Goal: Check status: Check status

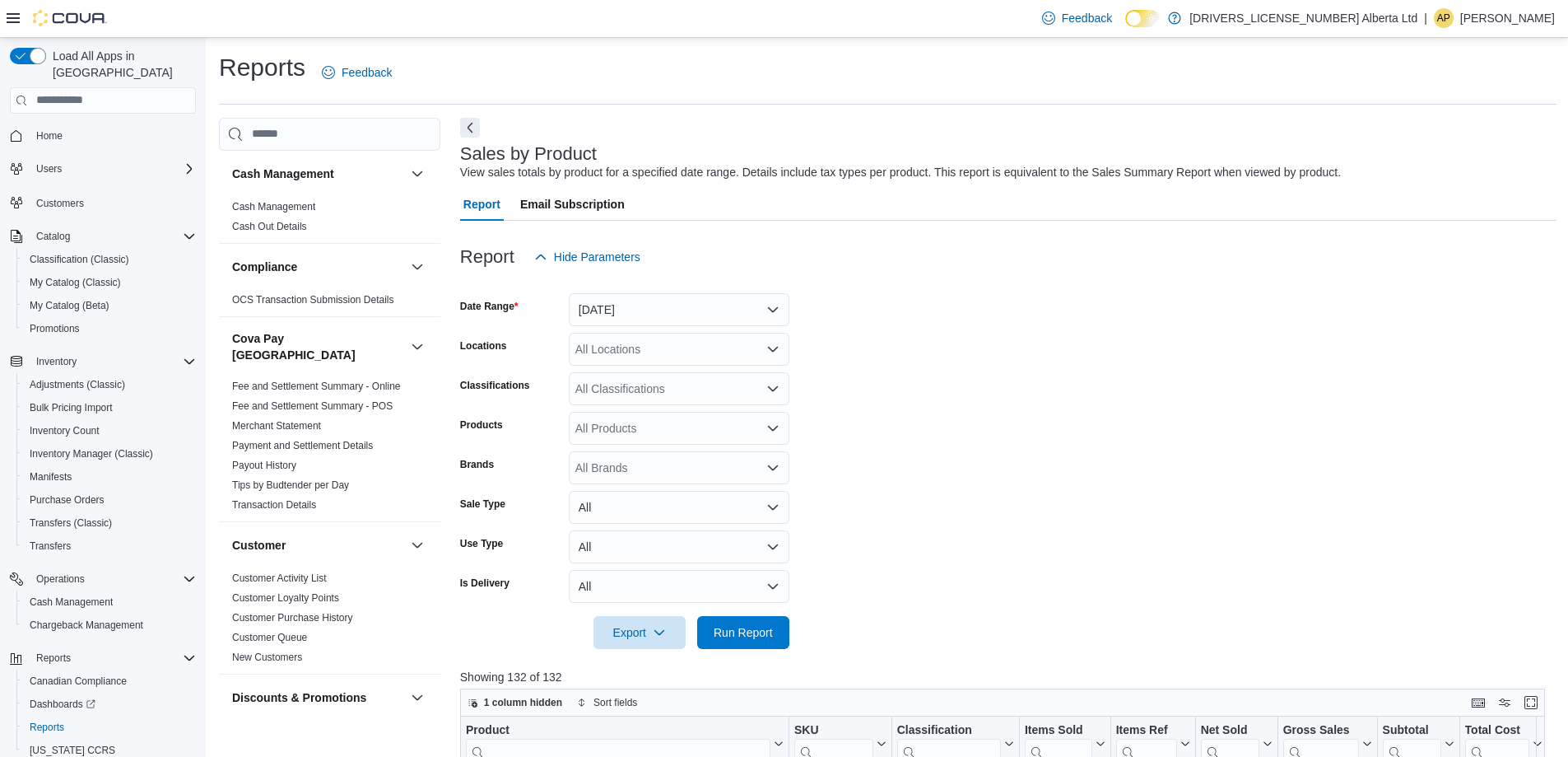
click at [887, 274] on form "Date Range Today Locations All Locations Classifications All Classifications Pr…" at bounding box center [1008, 461] width 1096 height 375
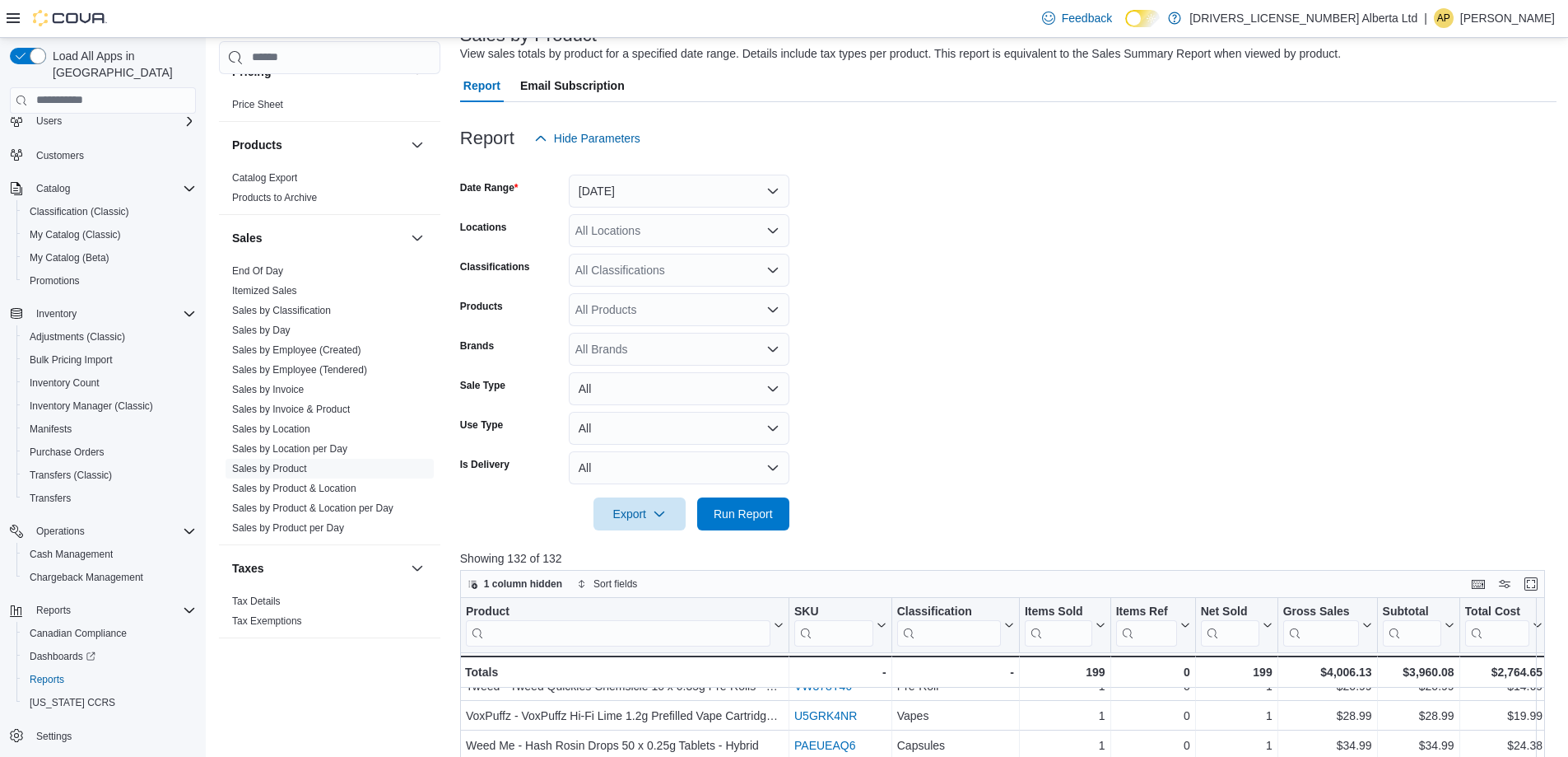
scroll to position [56, 0]
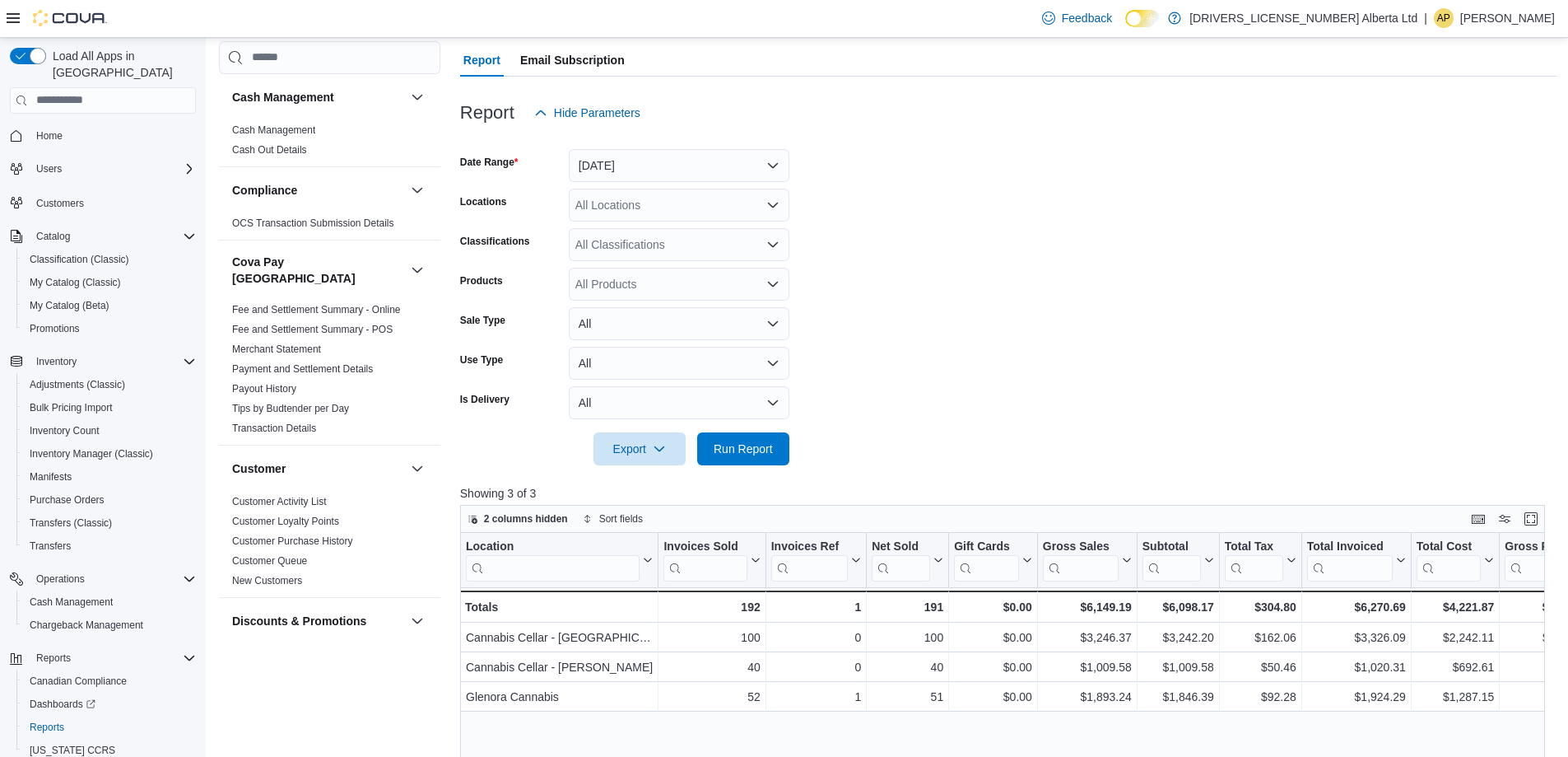
scroll to position [165, 0]
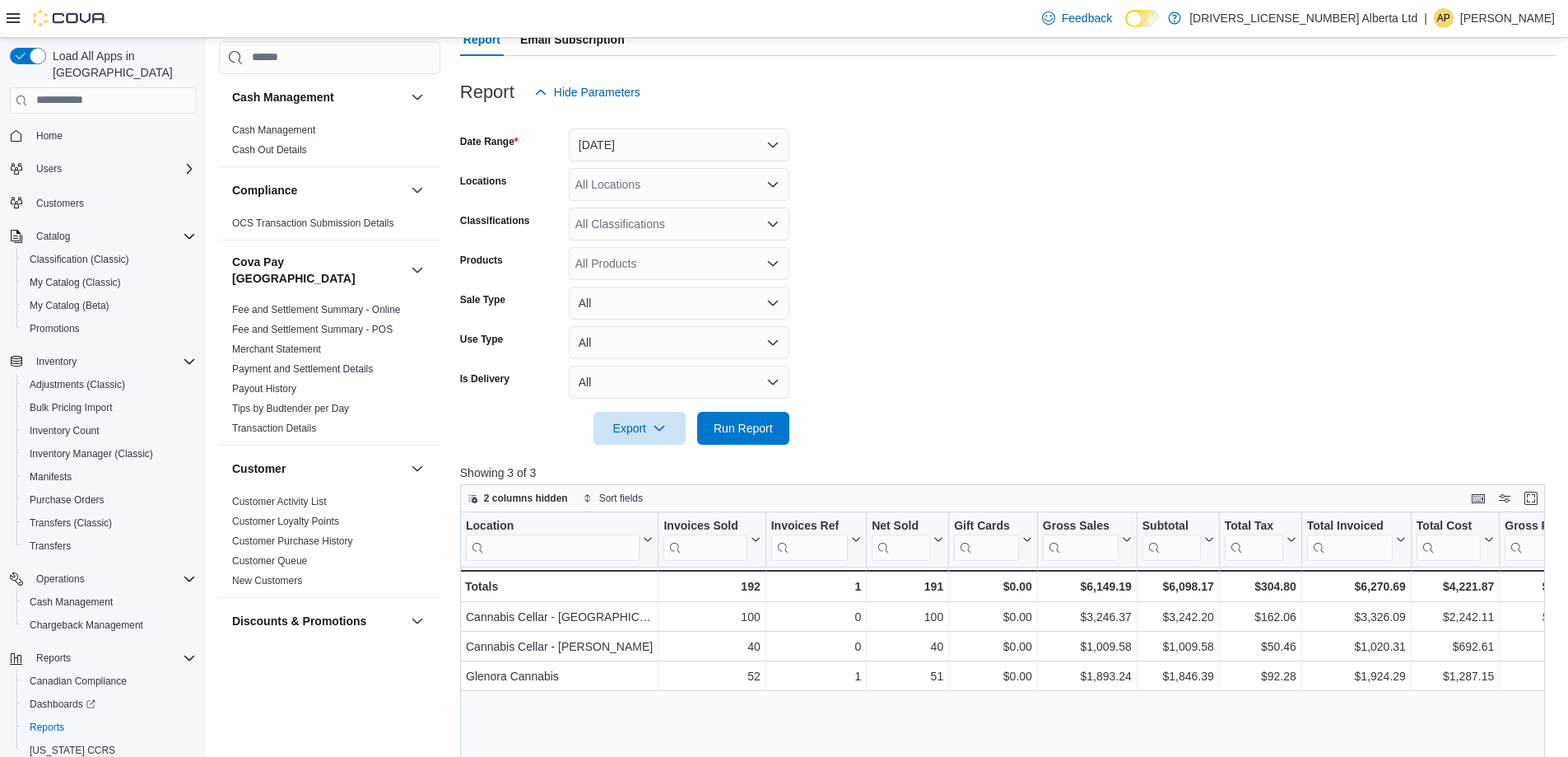
click at [928, 278] on form "Date Range [DATE] Locations All Locations Classifications All Classifications P…" at bounding box center [1008, 277] width 1096 height 336
click at [922, 278] on form "Date Range [DATE] Locations All Locations Classifications All Classifications P…" at bounding box center [1008, 277] width 1096 height 336
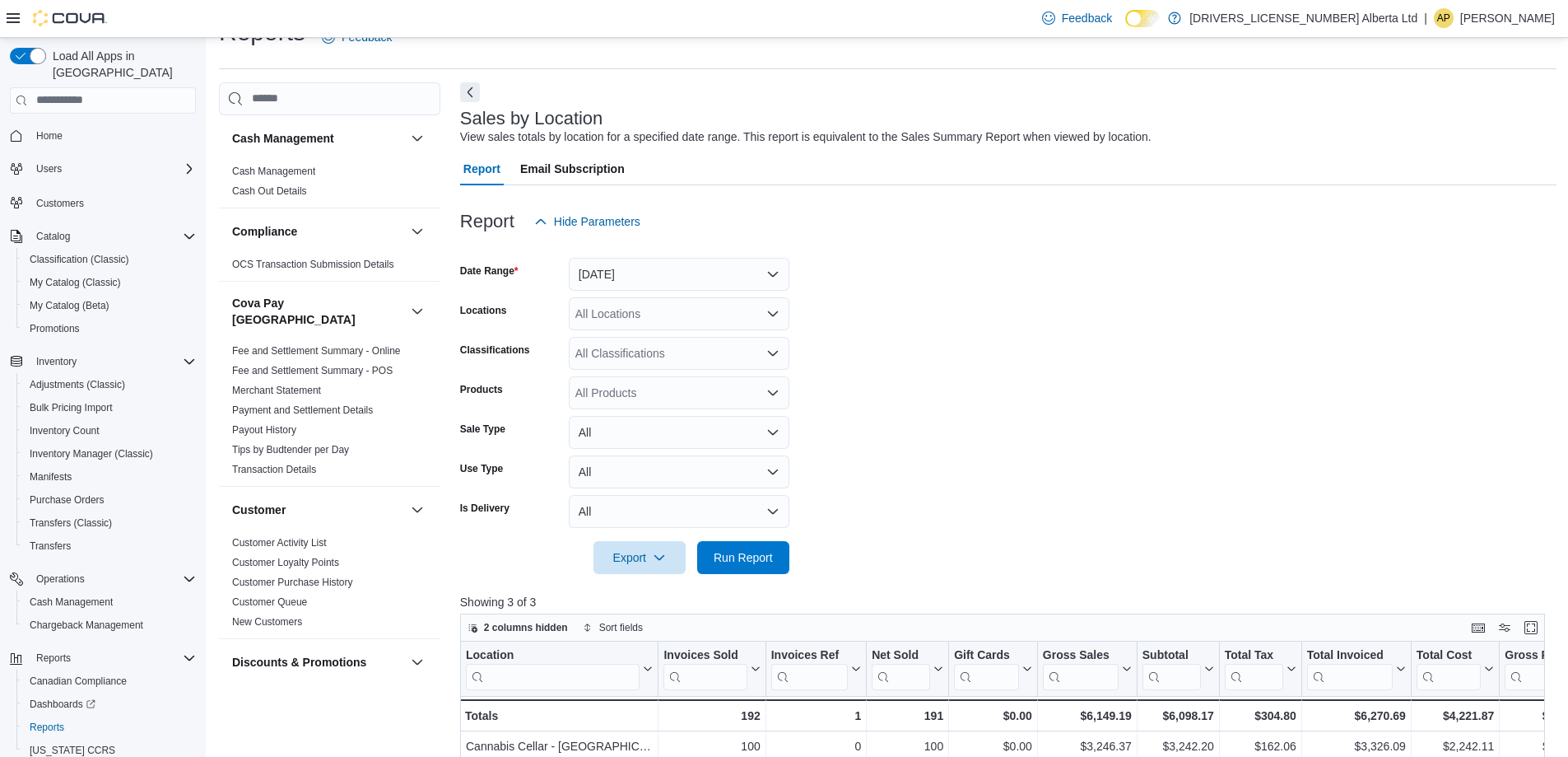
scroll to position [0, 0]
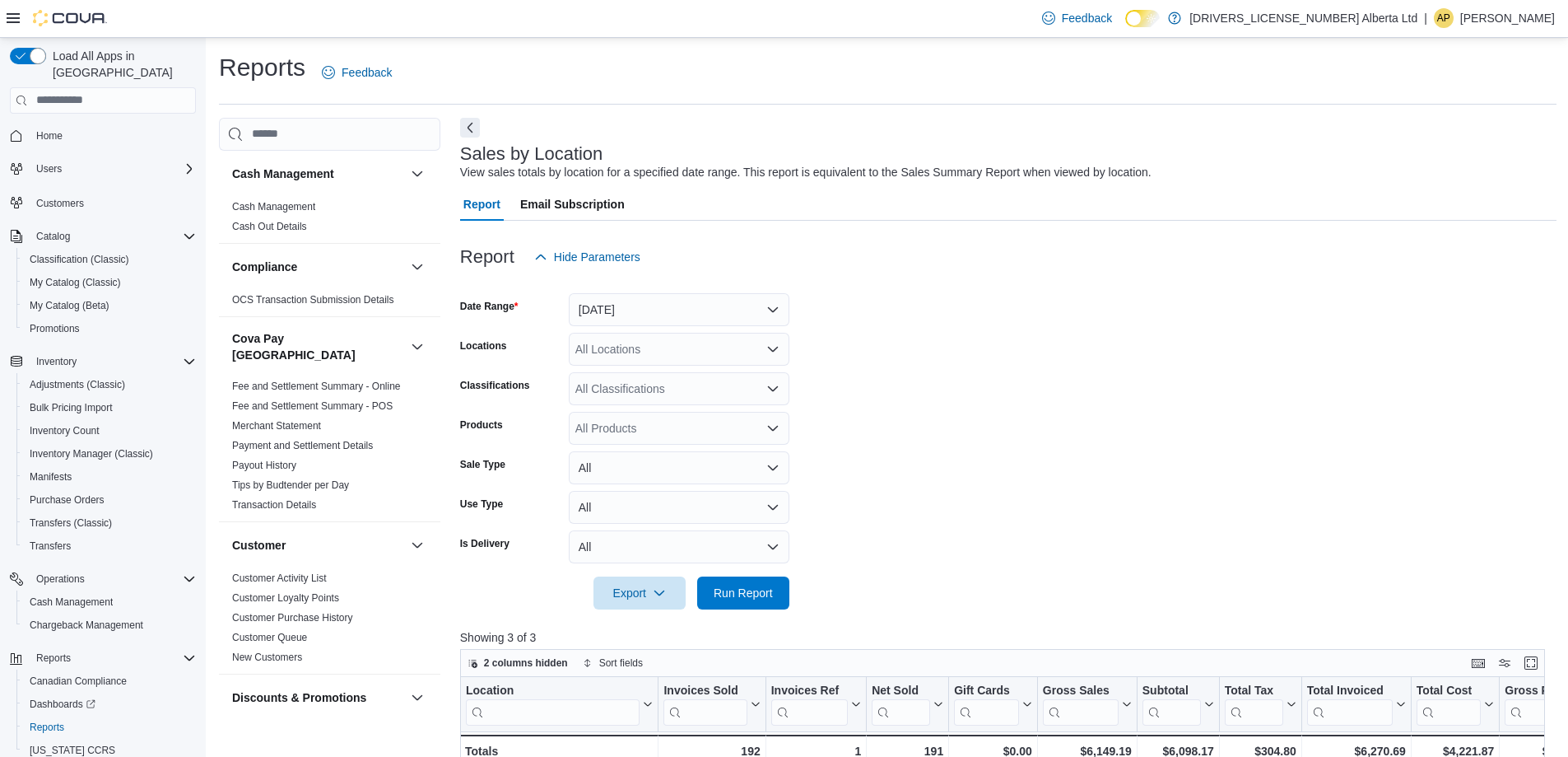
drag, startPoint x: 1159, startPoint y: 454, endPoint x: 931, endPoint y: 454, distance: 228.0
click at [1157, 454] on form "Date Range [DATE] Locations All Locations Classifications All Classifications P…" at bounding box center [1008, 441] width 1096 height 336
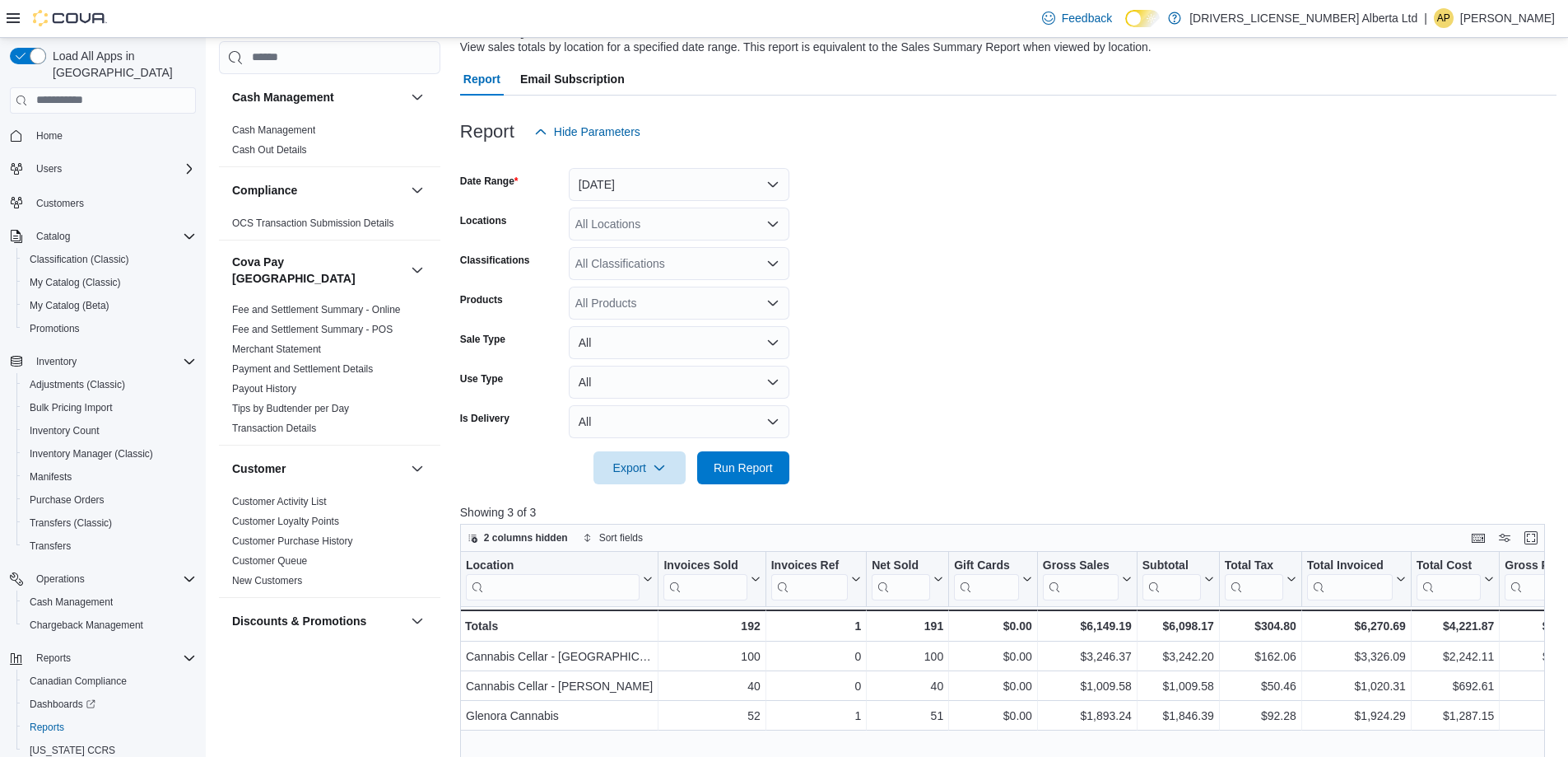
scroll to position [165, 0]
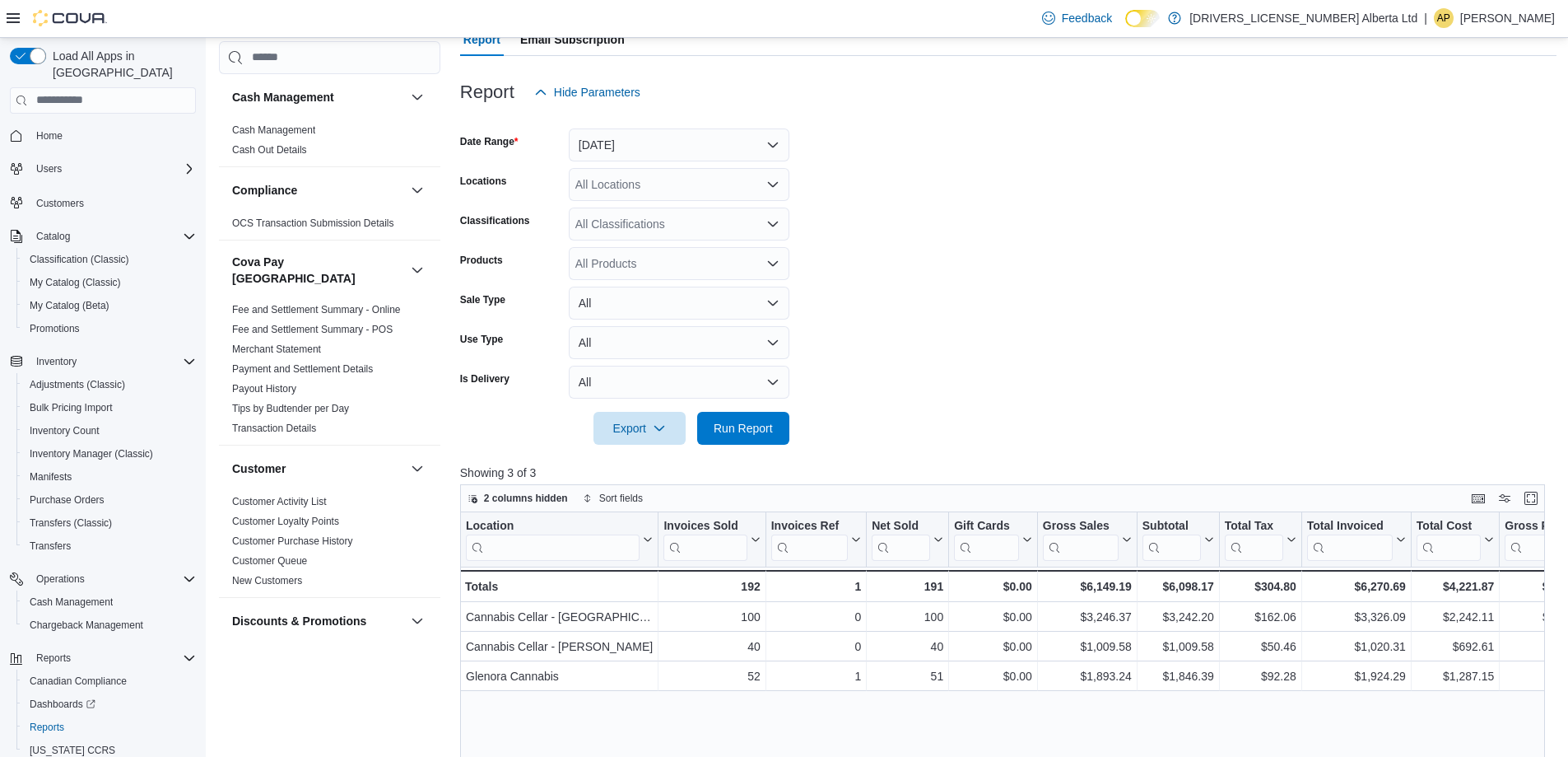
click at [918, 323] on form "Date Range [DATE] Locations All Locations Classifications All Classifications P…" at bounding box center [1008, 277] width 1096 height 336
click at [717, 419] on span "Run Report" at bounding box center [744, 426] width 73 height 33
click at [1107, 260] on form "Date Range [DATE] Locations All Locations Classifications All Classifications P…" at bounding box center [1008, 277] width 1096 height 336
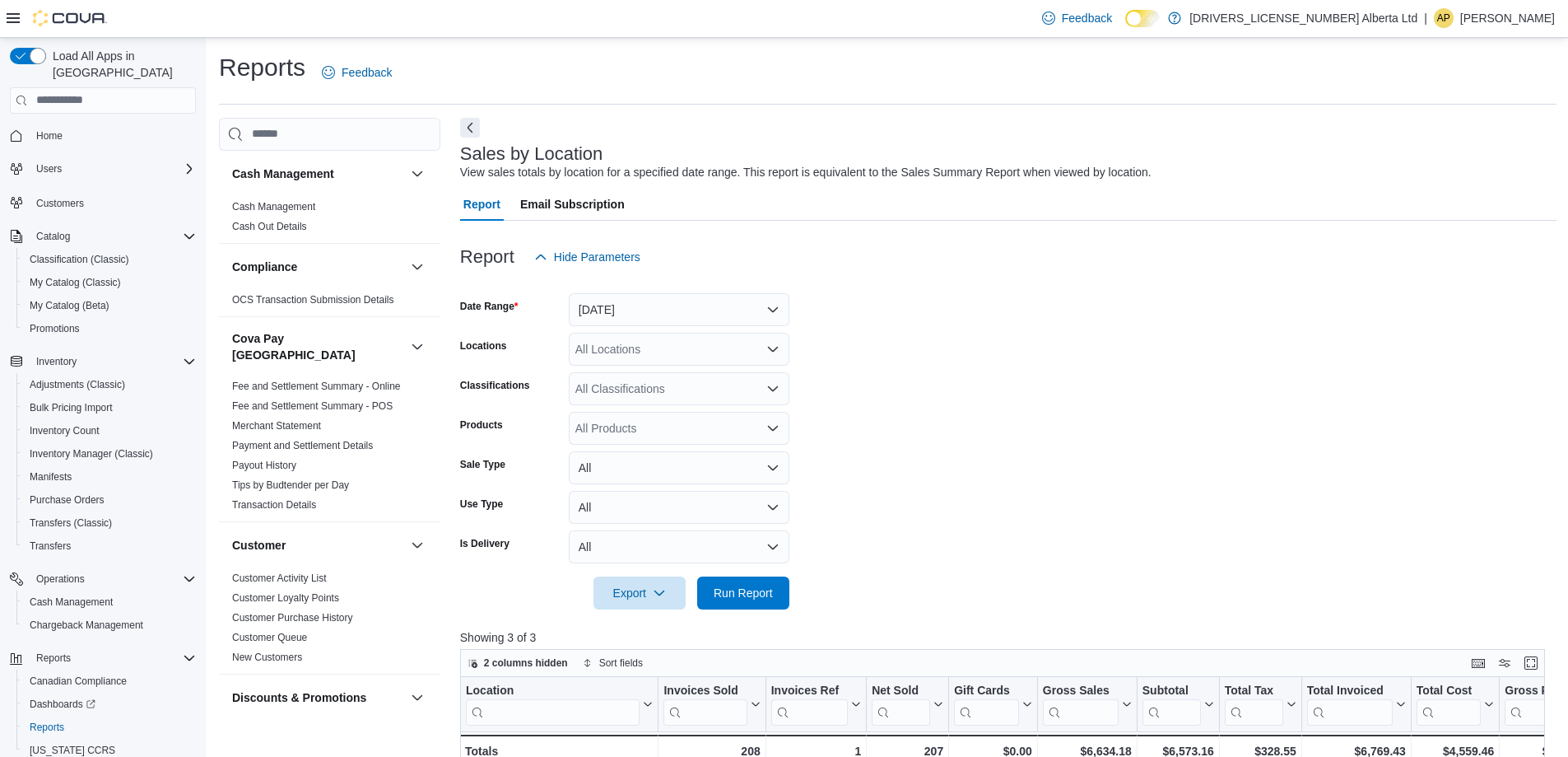
drag, startPoint x: 959, startPoint y: 383, endPoint x: 585, endPoint y: 17, distance: 523.3
click at [960, 383] on form "Date Range [DATE] Locations All Locations Classifications All Classifications P…" at bounding box center [1008, 441] width 1096 height 336
